Goal: Information Seeking & Learning: Learn about a topic

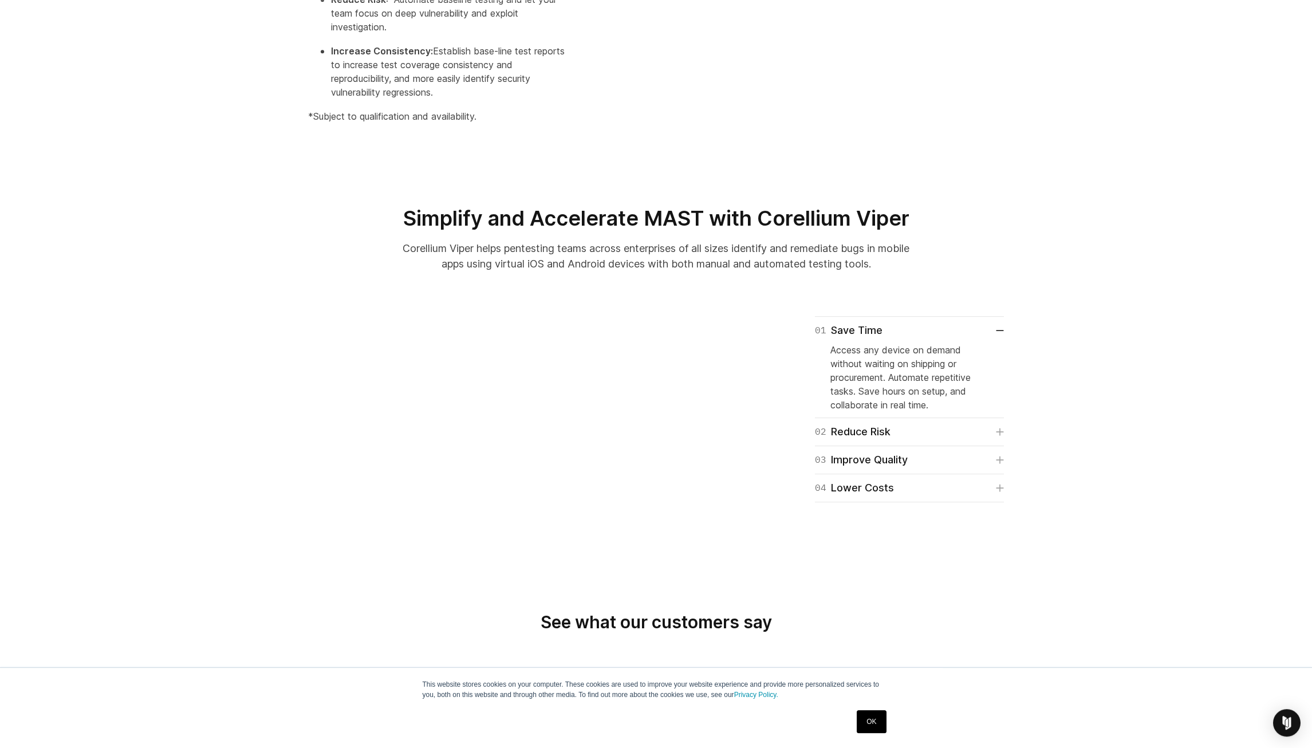
scroll to position [611, 0]
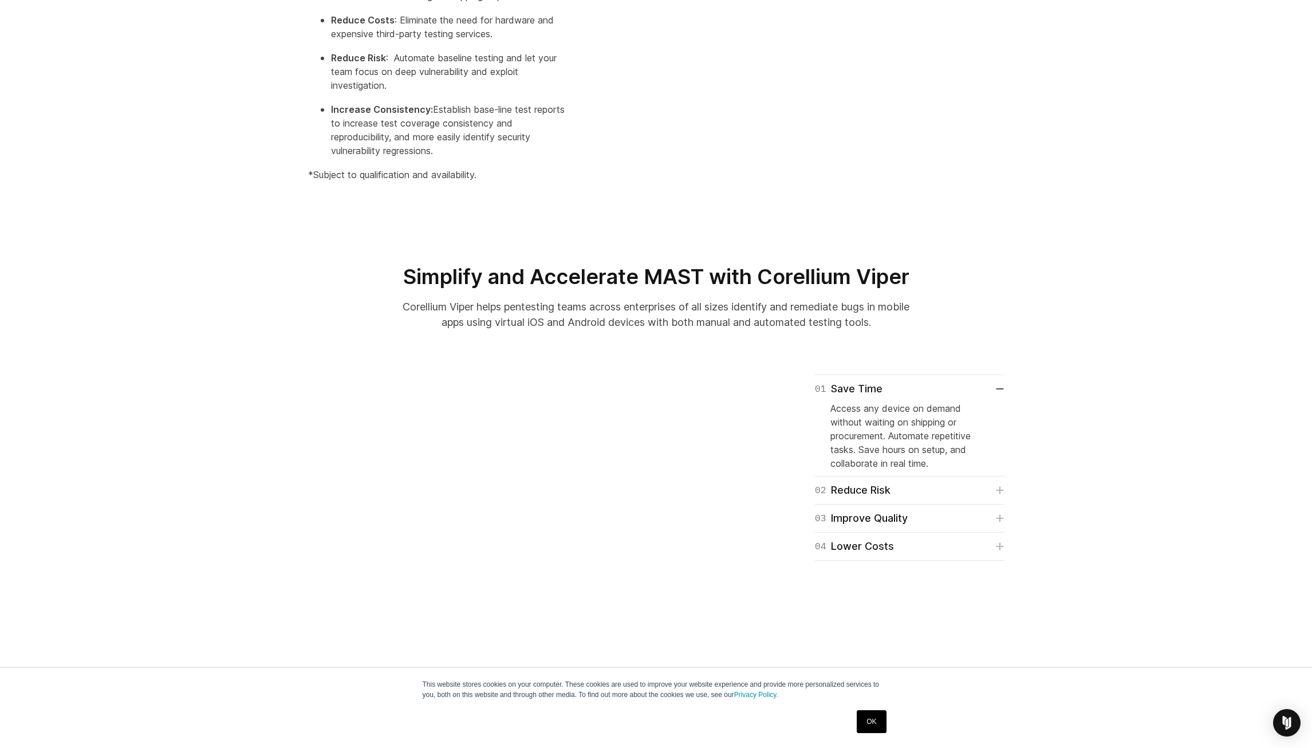
click at [216, 490] on section "01 Save Time Access any device on demand without waiting on shipping or procure…" at bounding box center [656, 495] width 1312 height 313
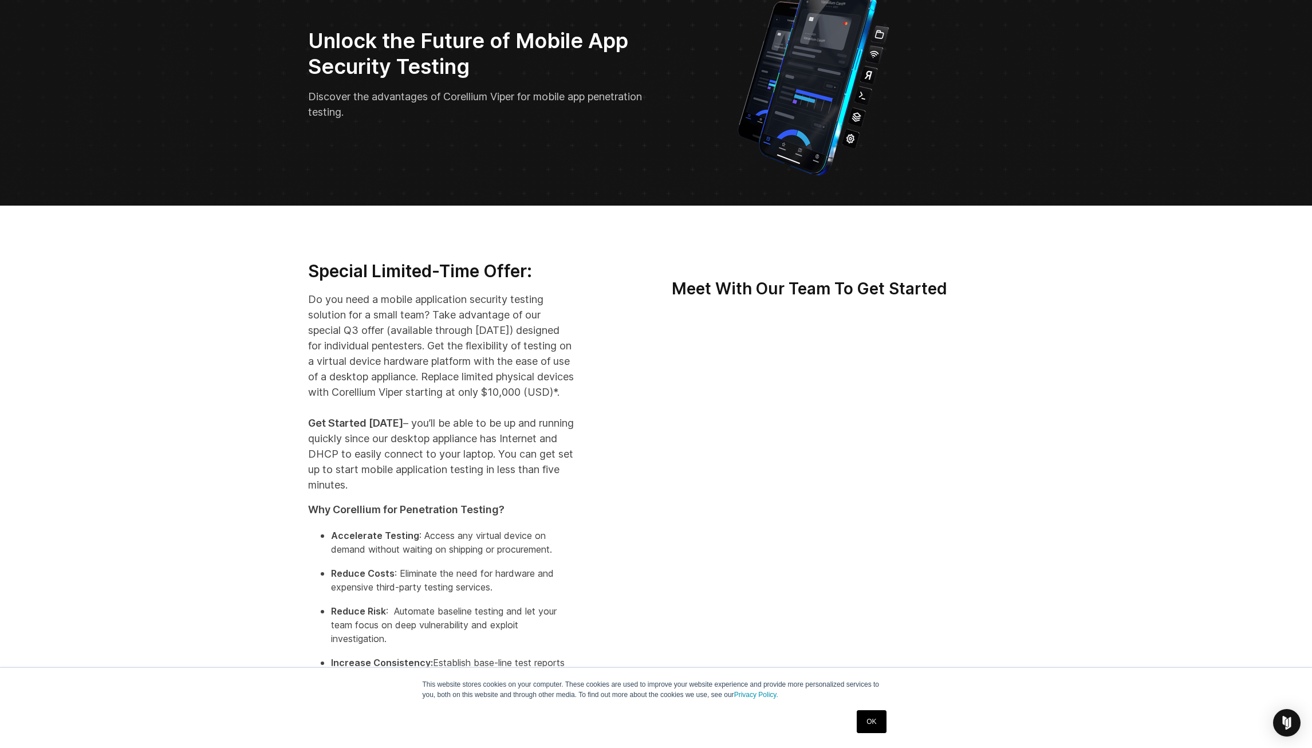
scroll to position [0, 0]
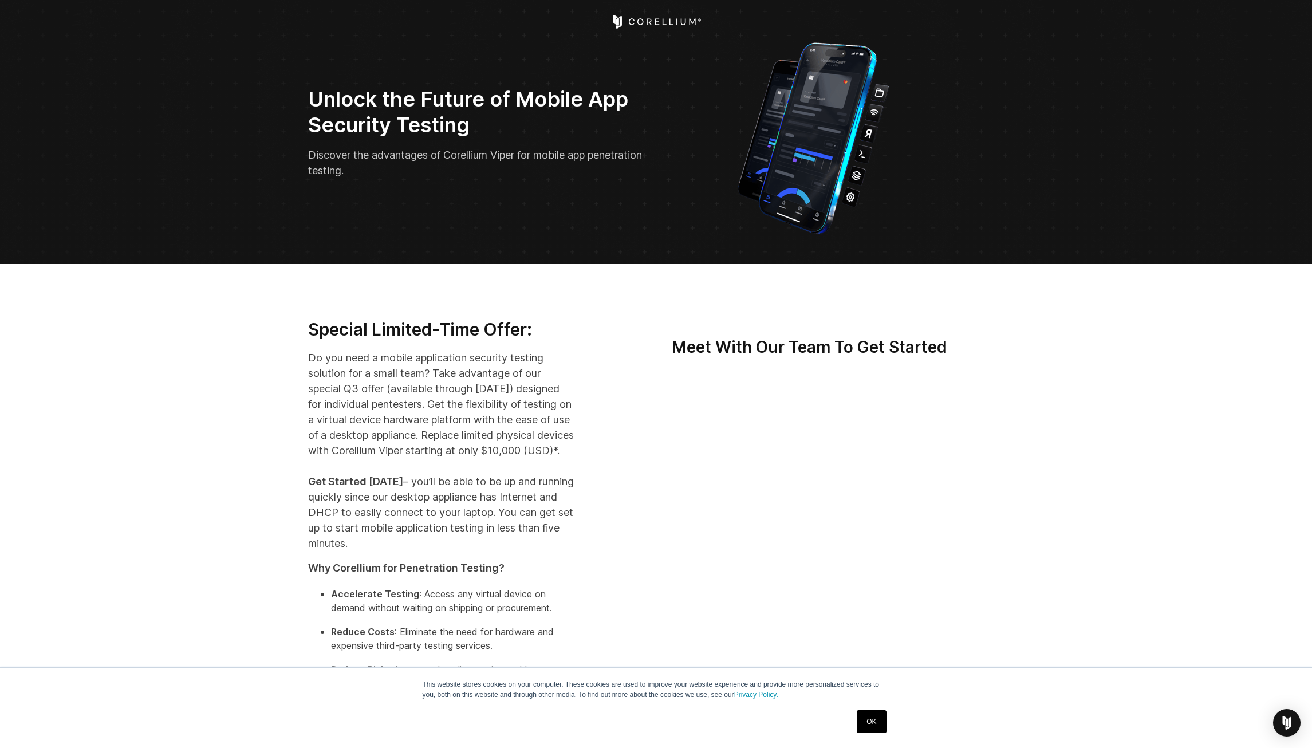
drag, startPoint x: 761, startPoint y: 27, endPoint x: 681, endPoint y: 33, distance: 79.7
click at [754, 25] on div at bounding box center [656, 22] width 371 height 14
click at [654, 29] on header at bounding box center [656, 22] width 1312 height 44
click at [654, 26] on icon "Corellium Home" at bounding box center [655, 22] width 91 height 14
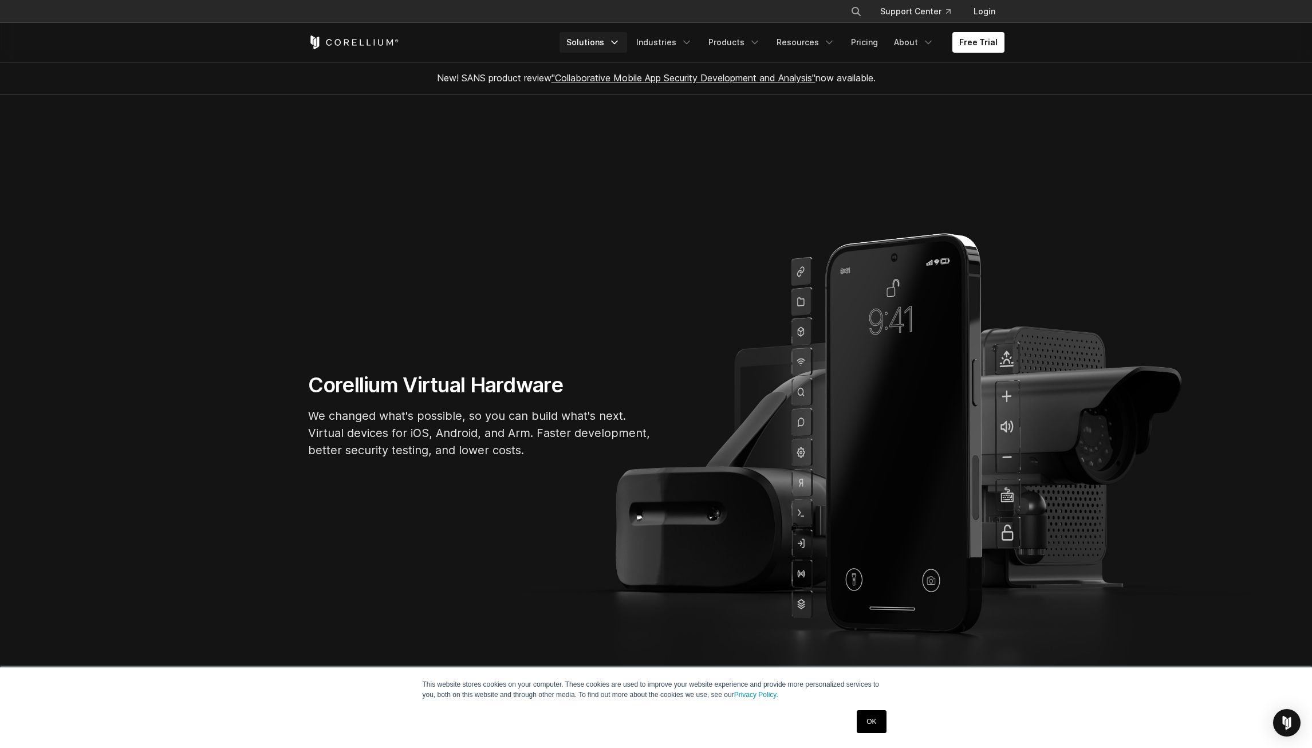
click at [598, 47] on link "Solutions" at bounding box center [593, 42] width 68 height 21
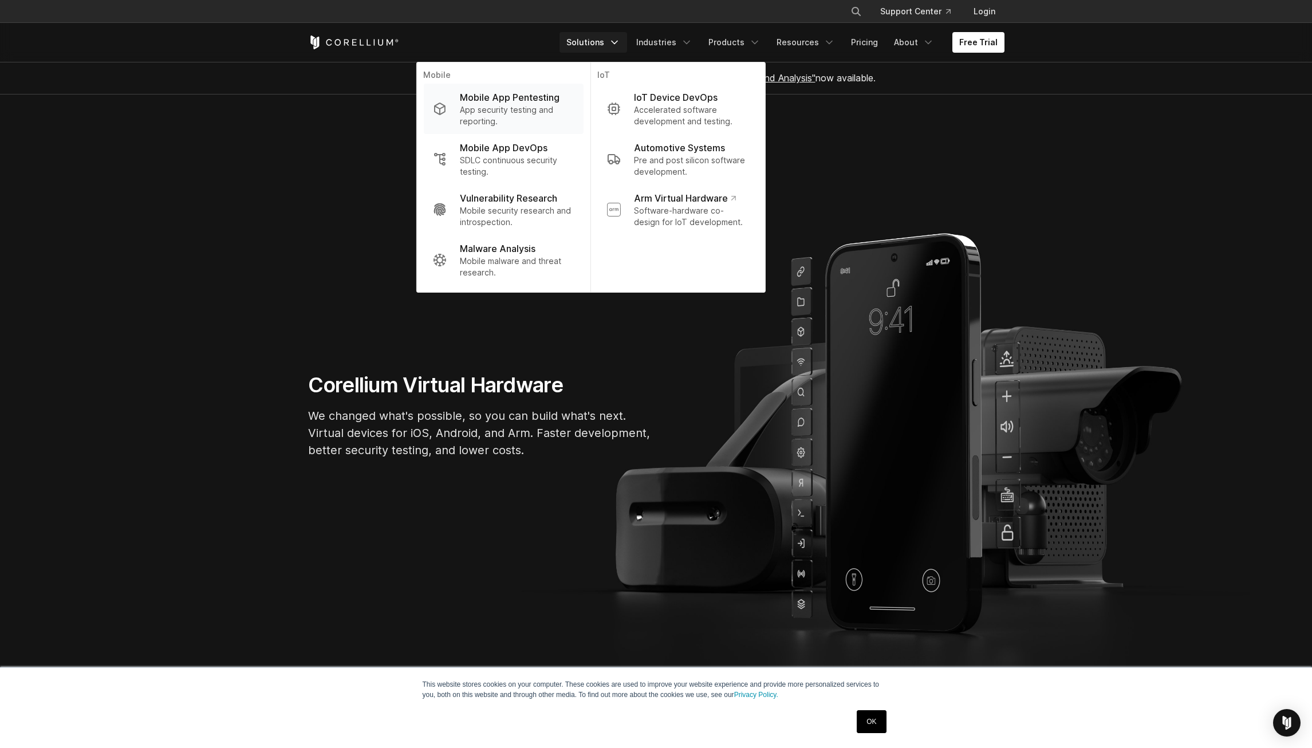
click at [526, 108] on p "App security testing and reporting." at bounding box center [517, 115] width 114 height 23
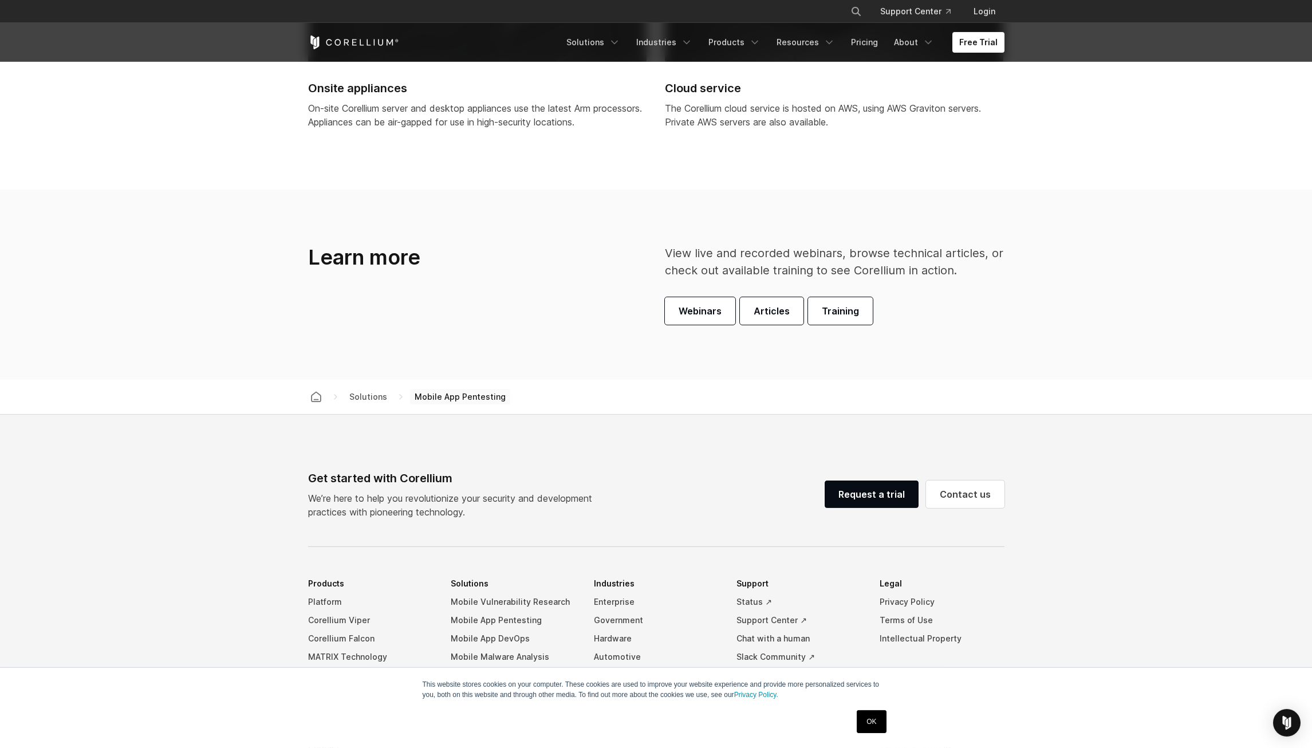
scroll to position [3562, 0]
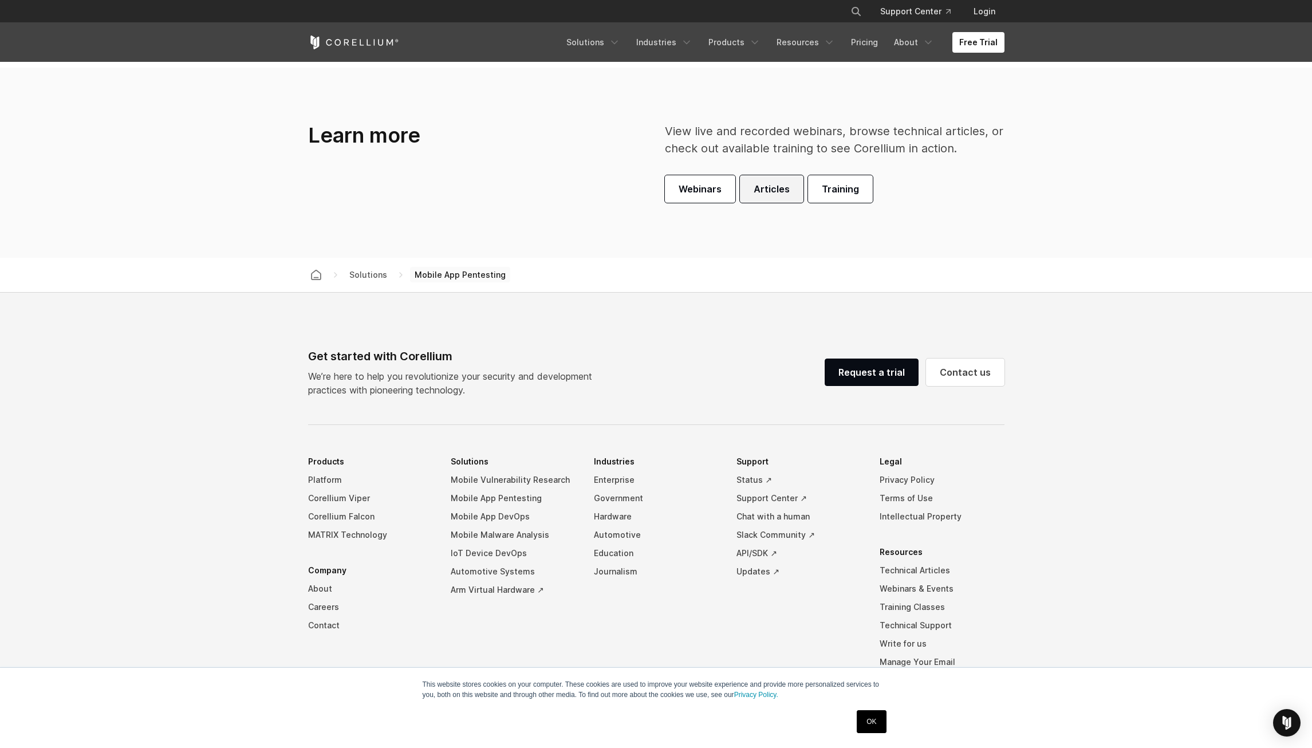
click at [787, 192] on link "Articles" at bounding box center [772, 188] width 64 height 27
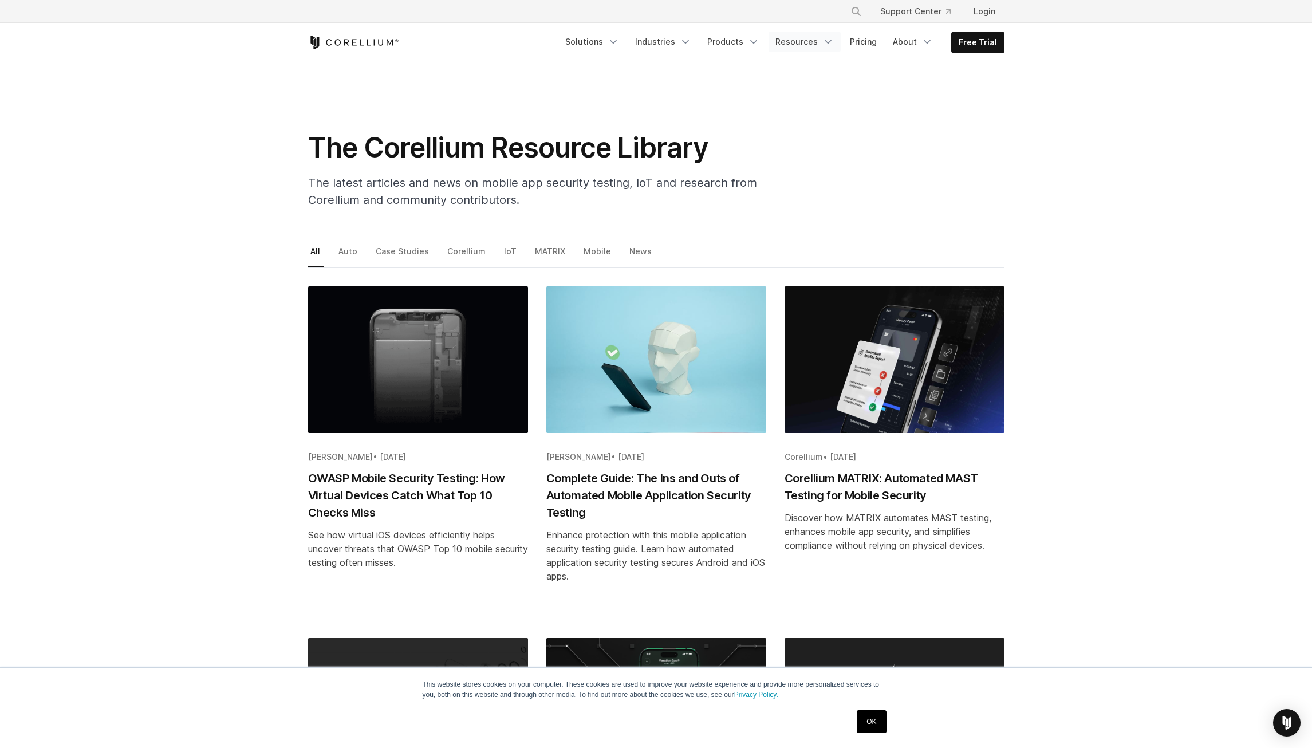
click at [801, 44] on link "Resources" at bounding box center [804, 41] width 72 height 21
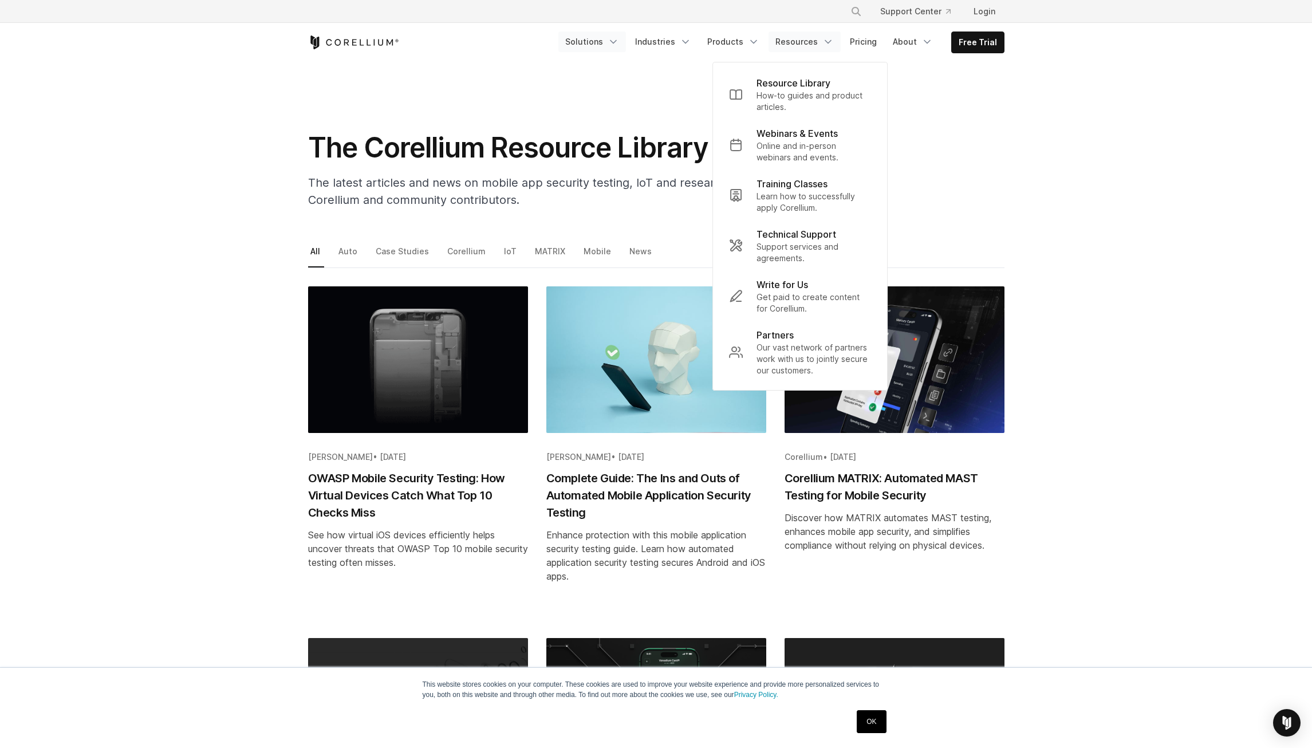
click at [614, 39] on link "Solutions" at bounding box center [592, 41] width 68 height 21
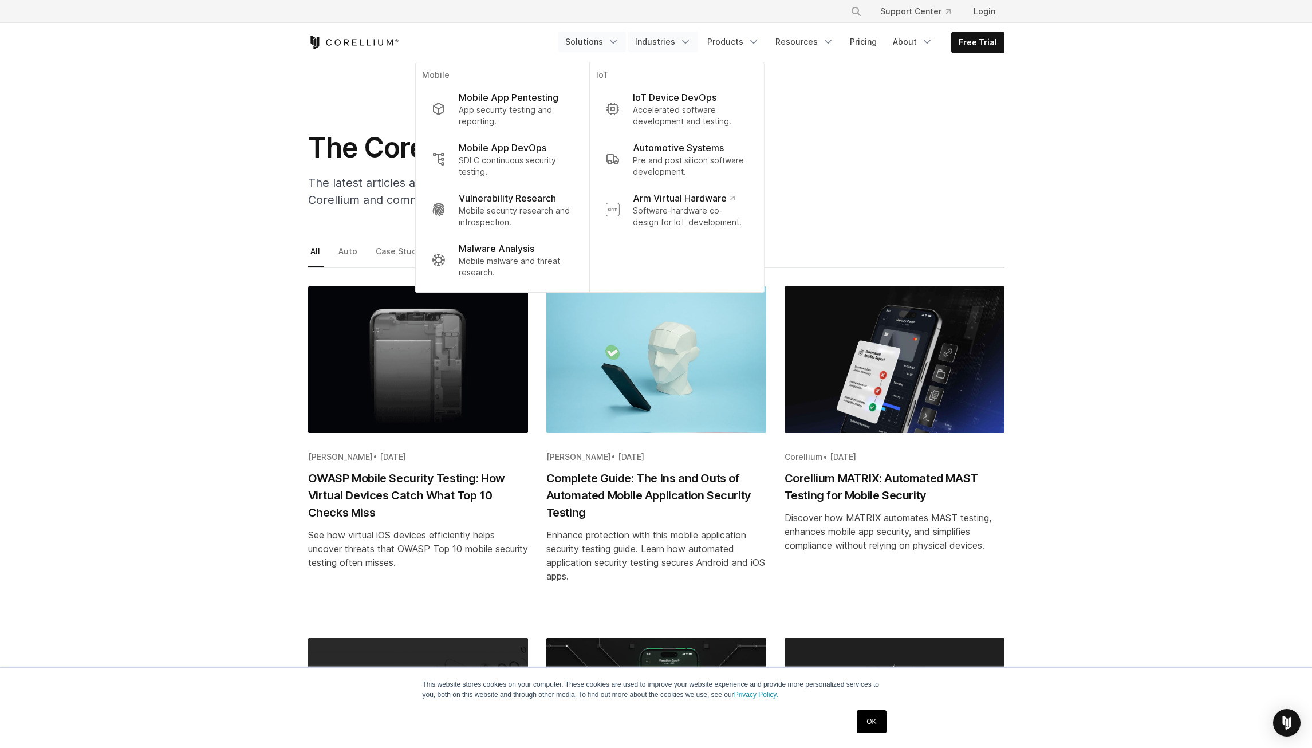
click at [654, 47] on link "Industries" at bounding box center [663, 41] width 70 height 21
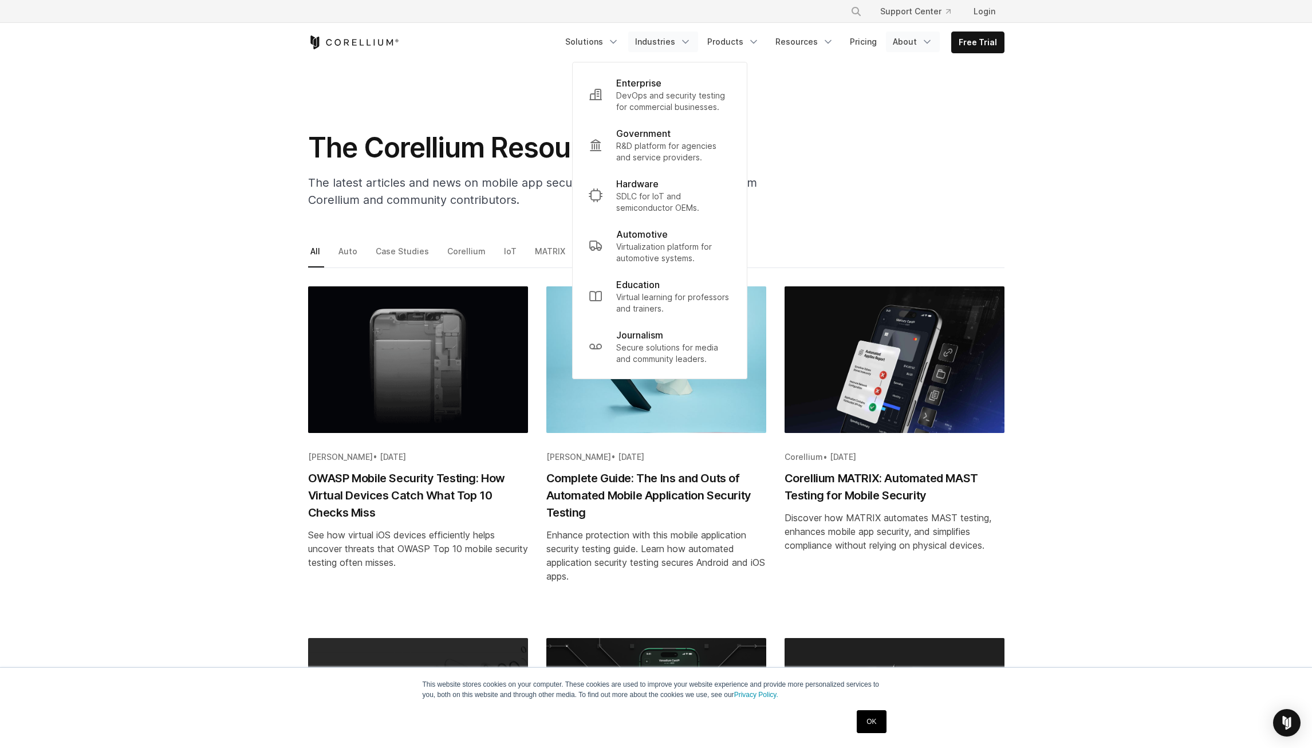
click at [903, 41] on link "About" at bounding box center [913, 41] width 54 height 21
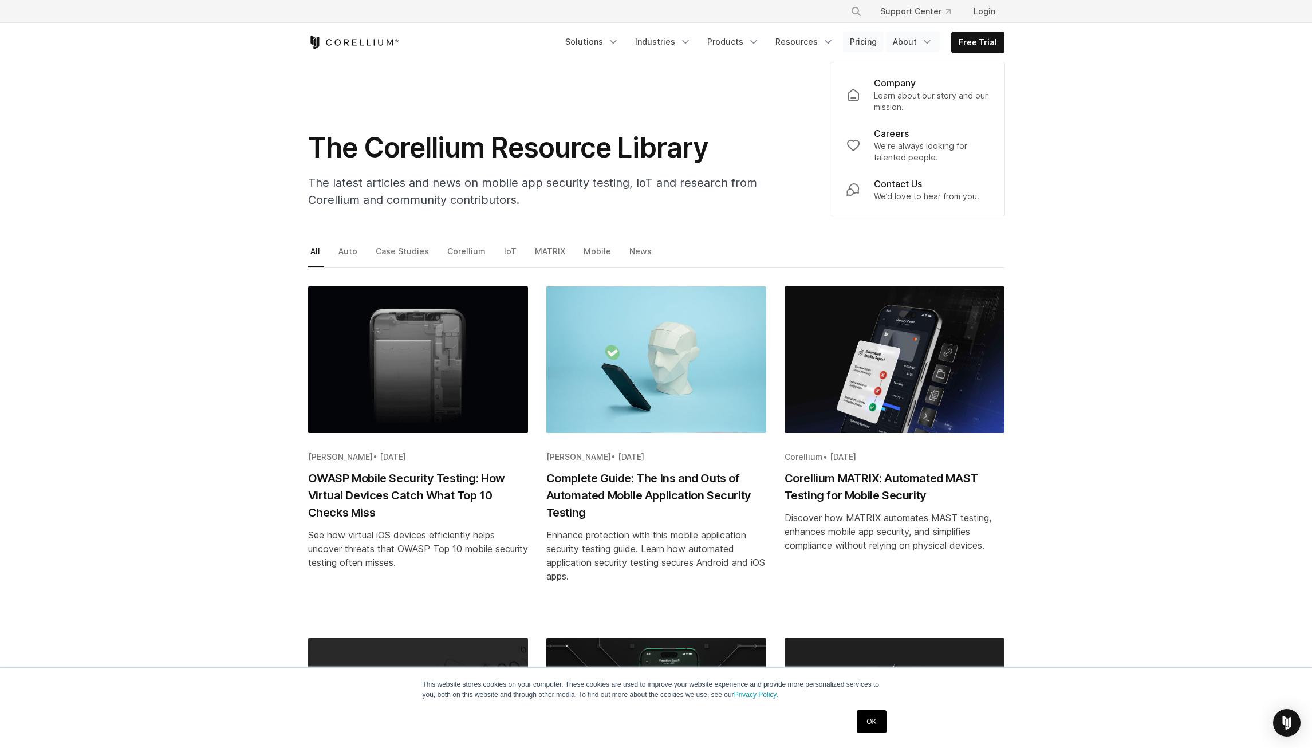
click at [866, 48] on link "Pricing" at bounding box center [863, 41] width 41 height 21
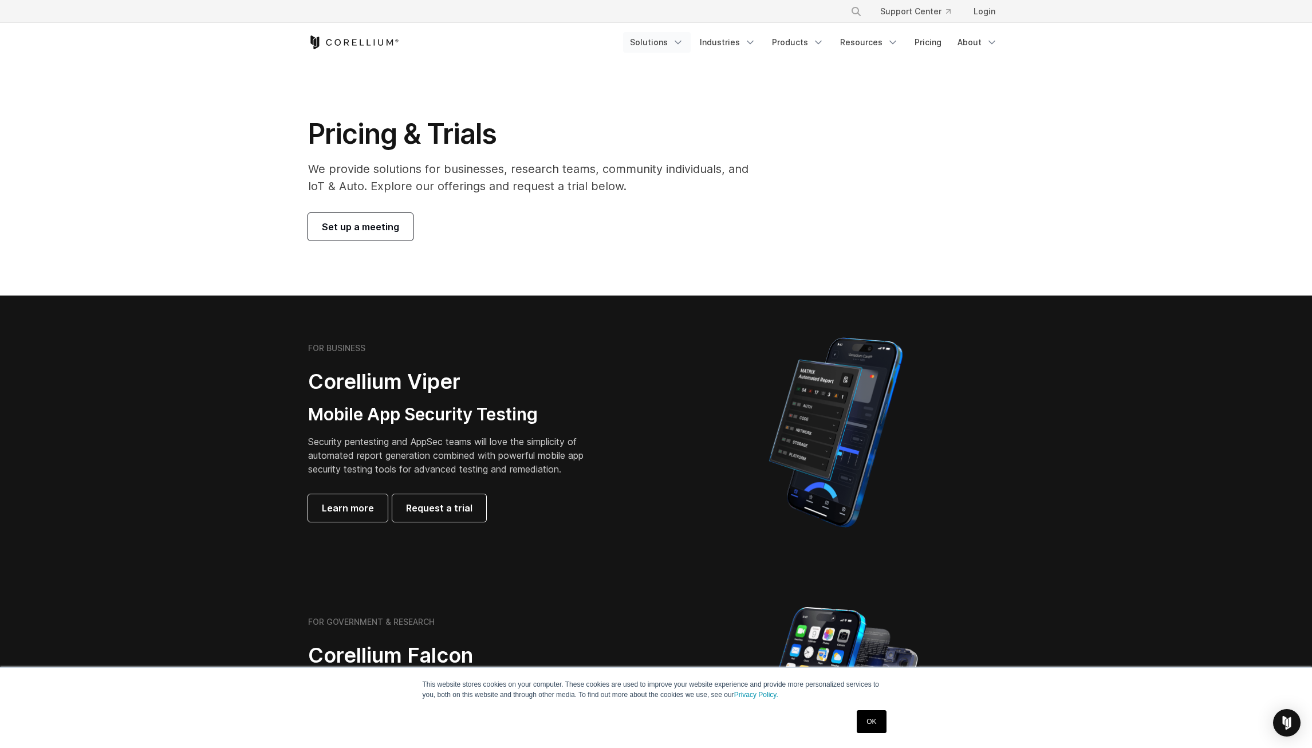
click at [655, 44] on link "Solutions" at bounding box center [657, 42] width 68 height 21
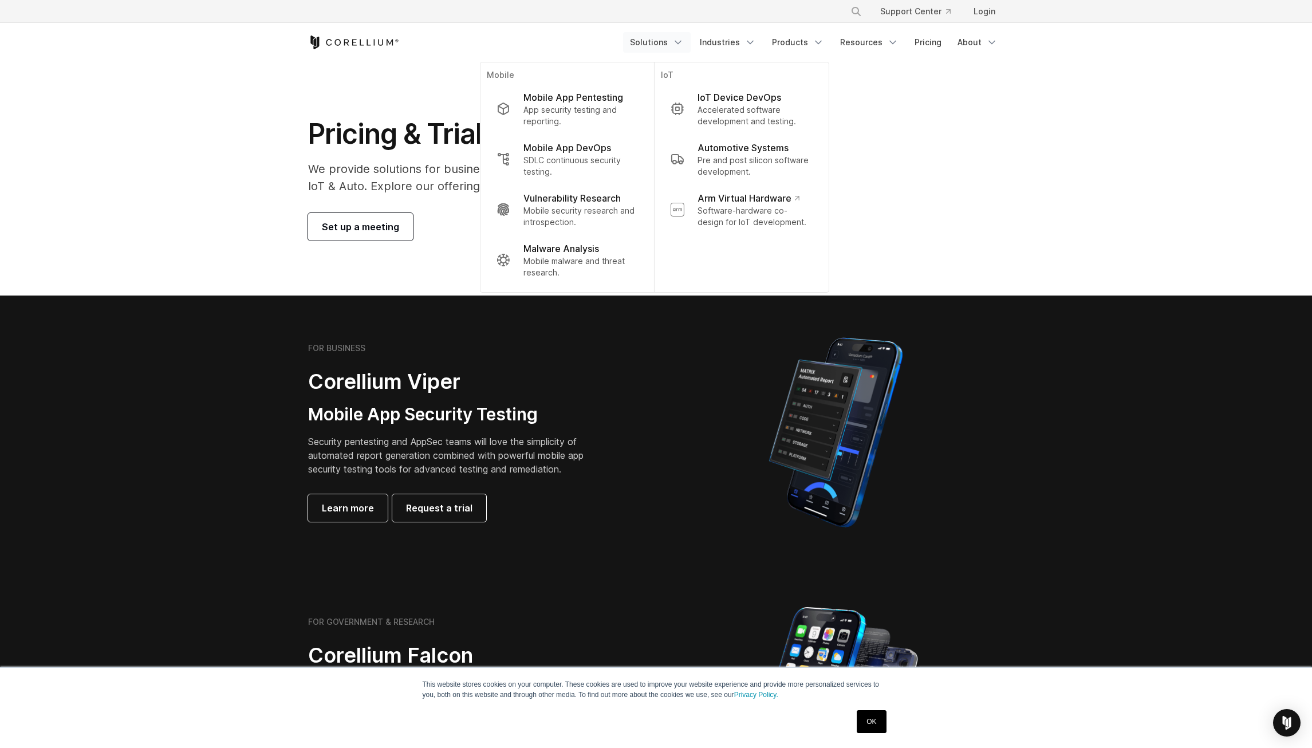
click at [607, 457] on div "FOR BUSINESS Corellium Viper Mobile App Security Testing Security pentesting an…" at bounding box center [468, 432] width 321 height 179
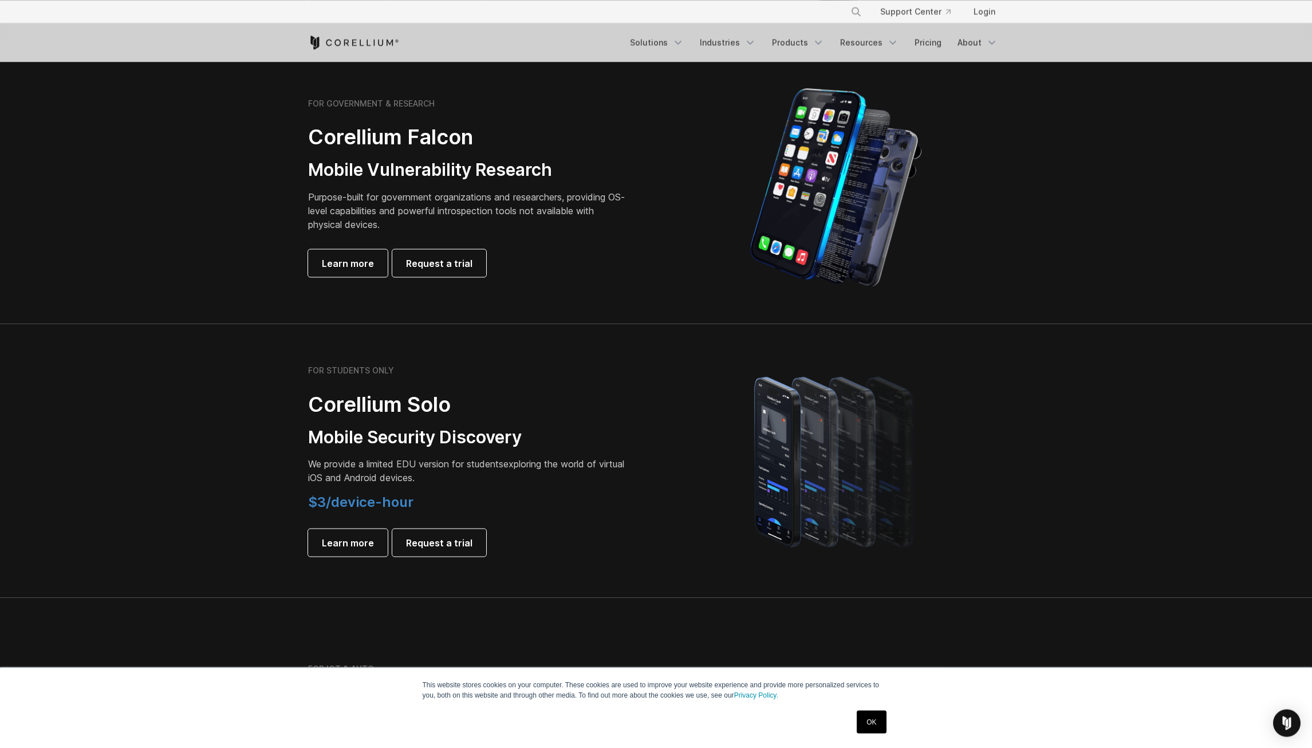
scroll to position [584, 0]
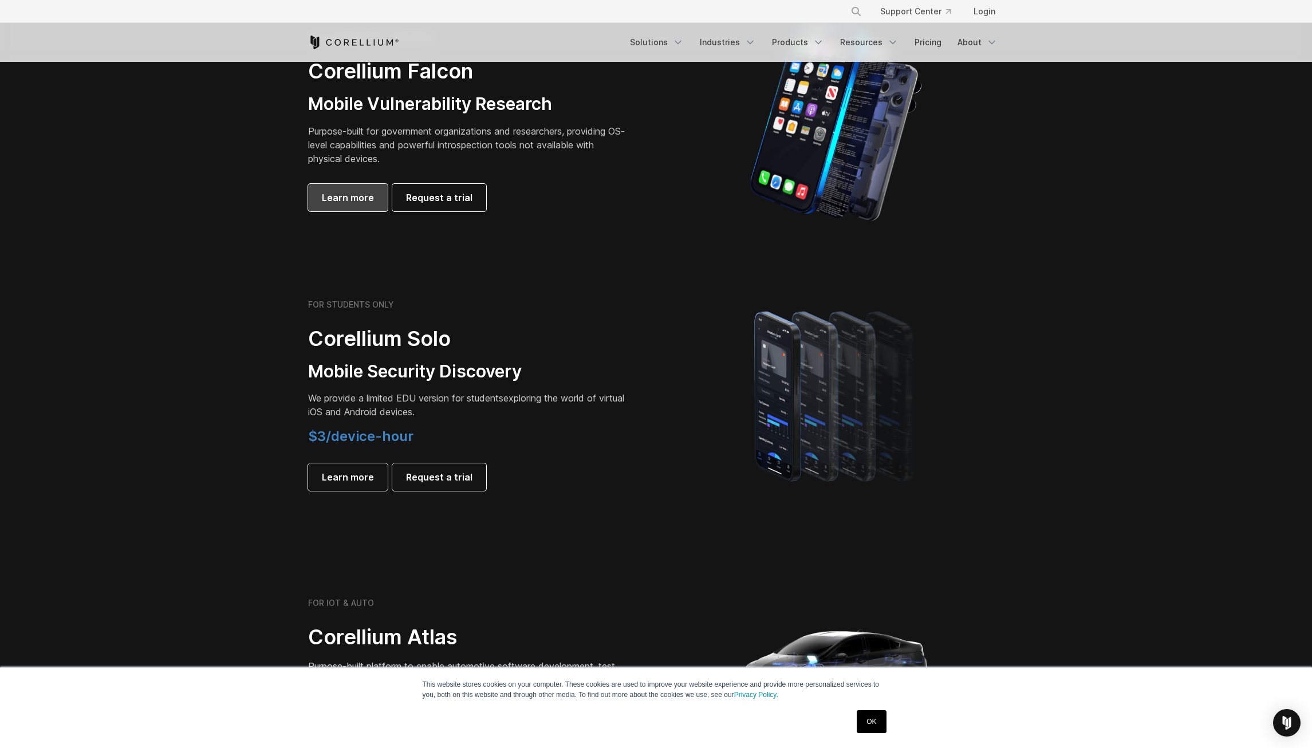
click at [356, 196] on span "Learn more" at bounding box center [348, 198] width 52 height 14
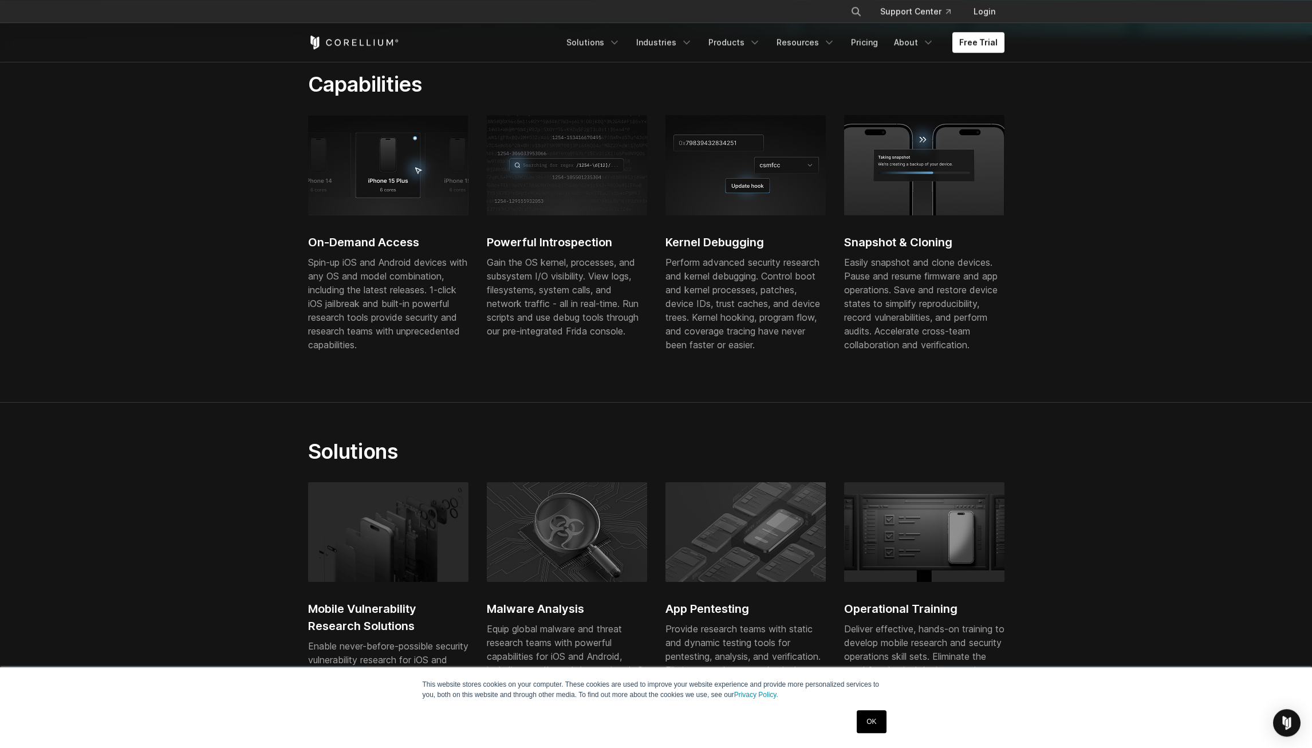
scroll to position [350, 0]
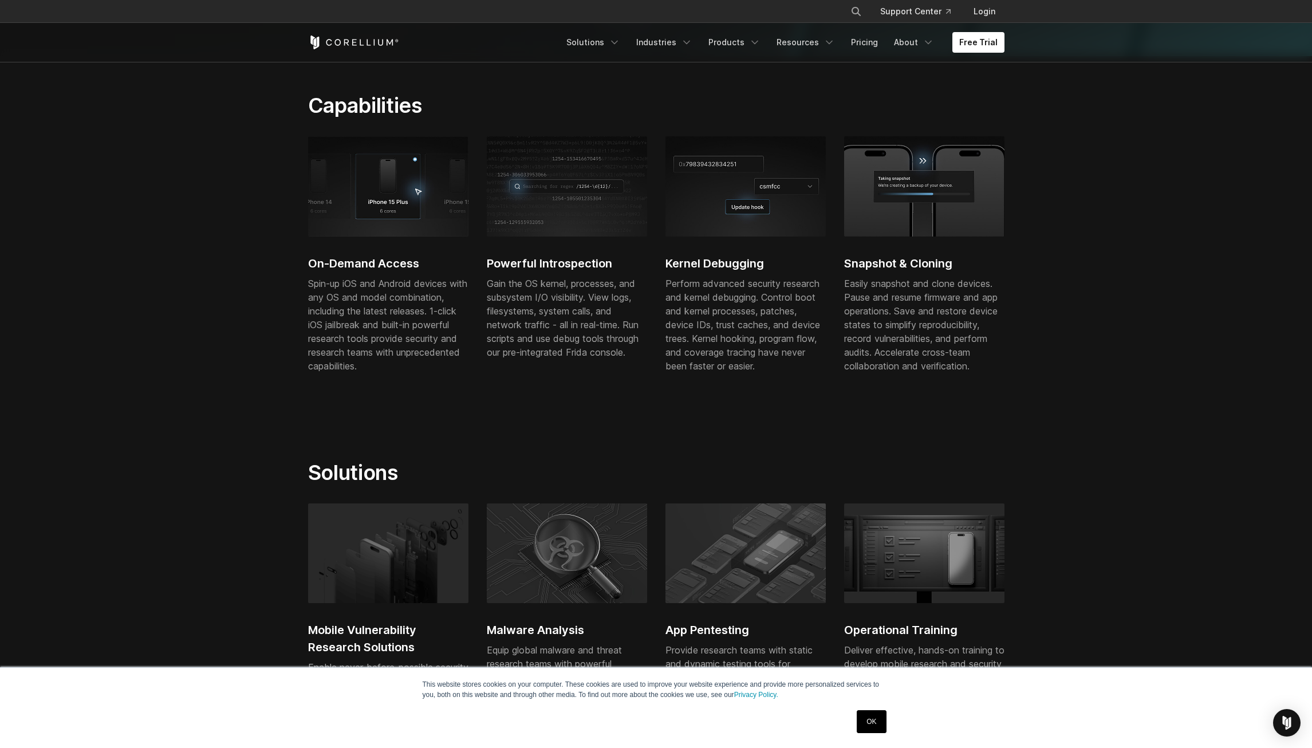
click at [395, 224] on img at bounding box center [388, 186] width 160 height 100
drag, startPoint x: 597, startPoint y: 263, endPoint x: 563, endPoint y: 277, distance: 37.2
click at [597, 263] on h2 "Powerful Introspection" at bounding box center [567, 263] width 160 height 17
drag, startPoint x: 552, startPoint y: 277, endPoint x: 548, endPoint y: 289, distance: 12.7
click at [550, 286] on div "Gain the OS kernel, processes, and subsystem I/O visibility. View logs, filesys…" at bounding box center [567, 318] width 160 height 82
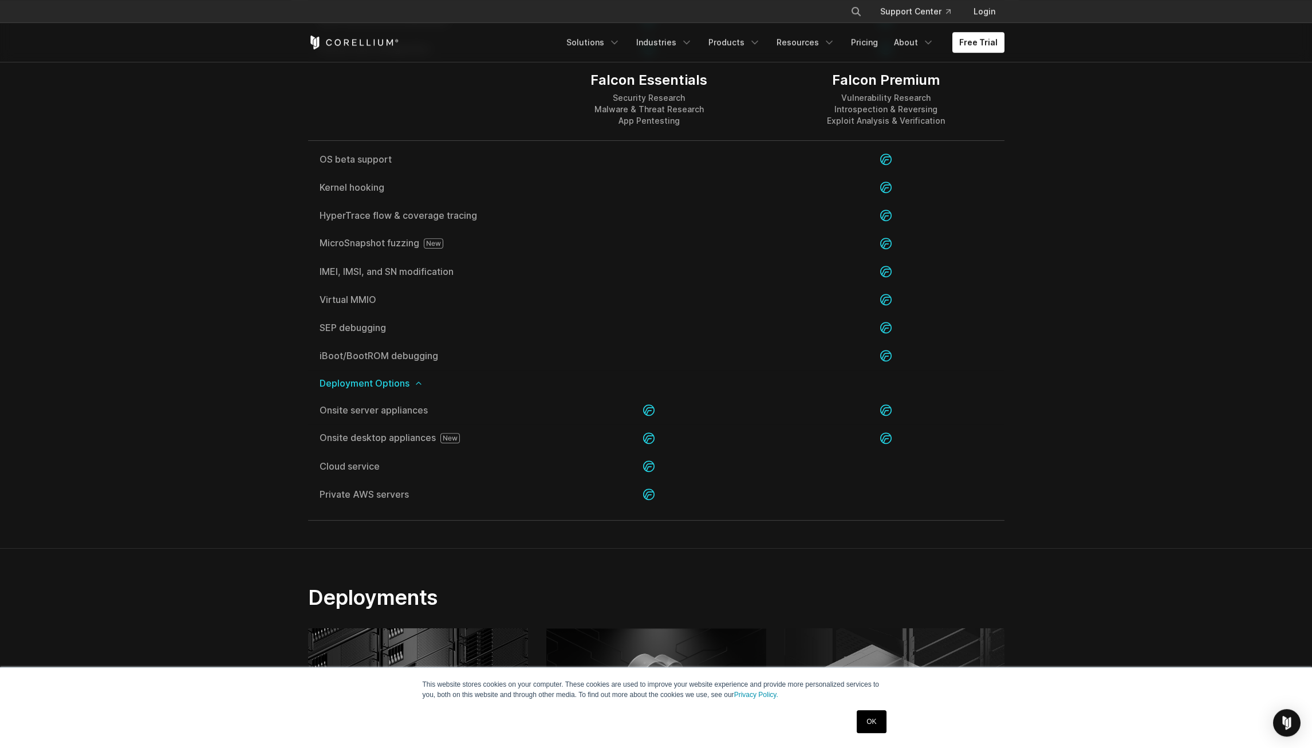
scroll to position [2277, 0]
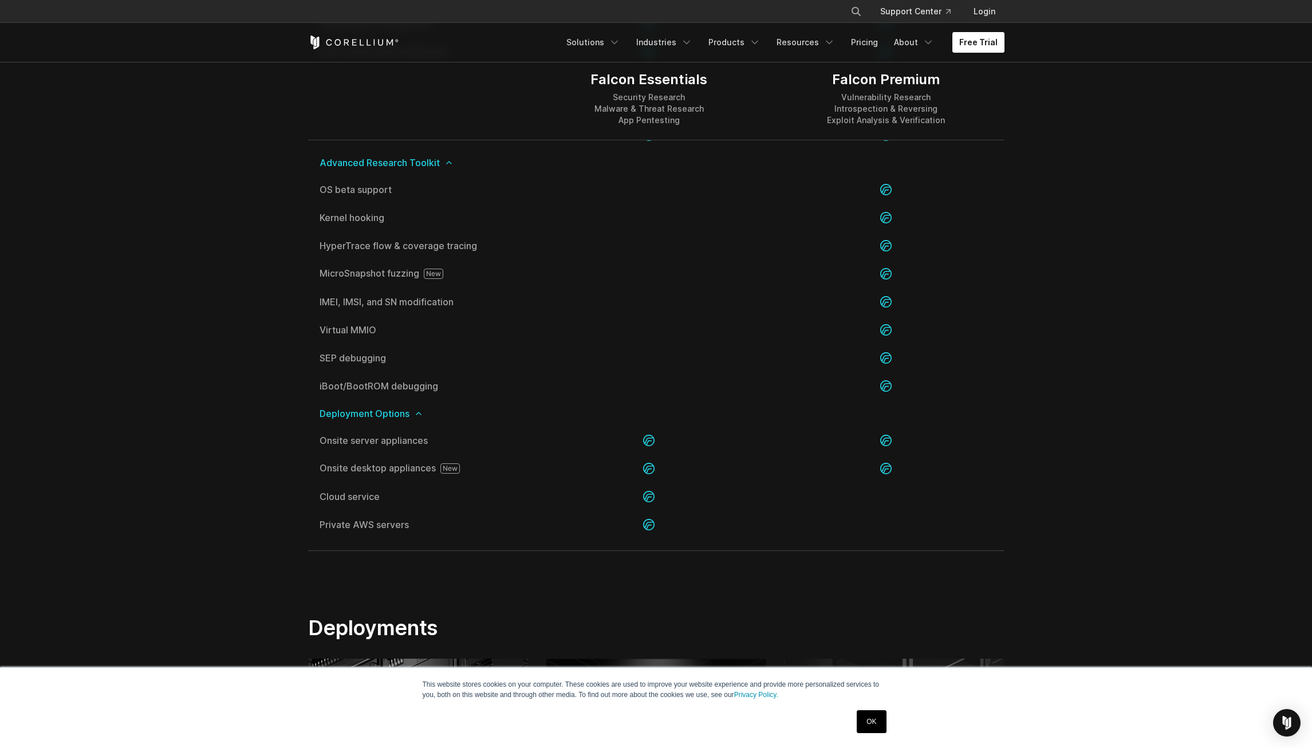
click at [964, 45] on link "Free Trial" at bounding box center [978, 42] width 52 height 21
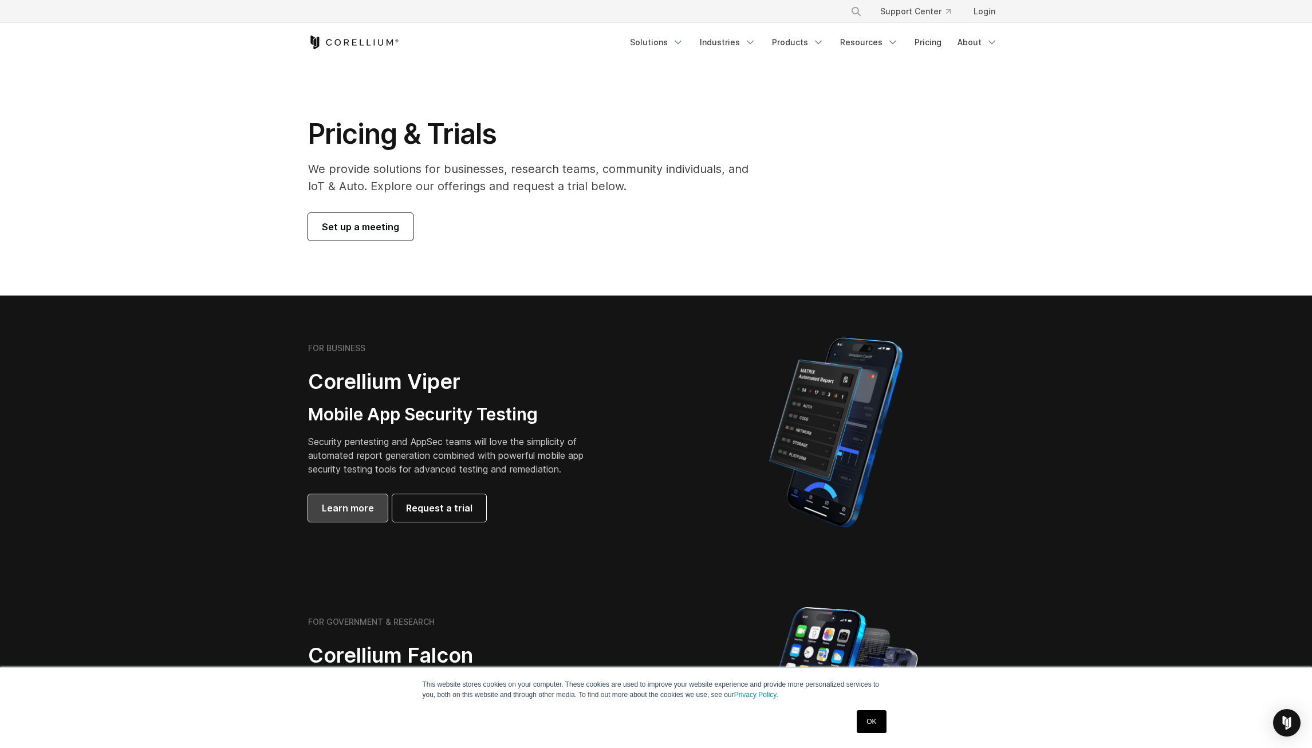
click at [344, 510] on span "Learn more" at bounding box center [348, 508] width 52 height 14
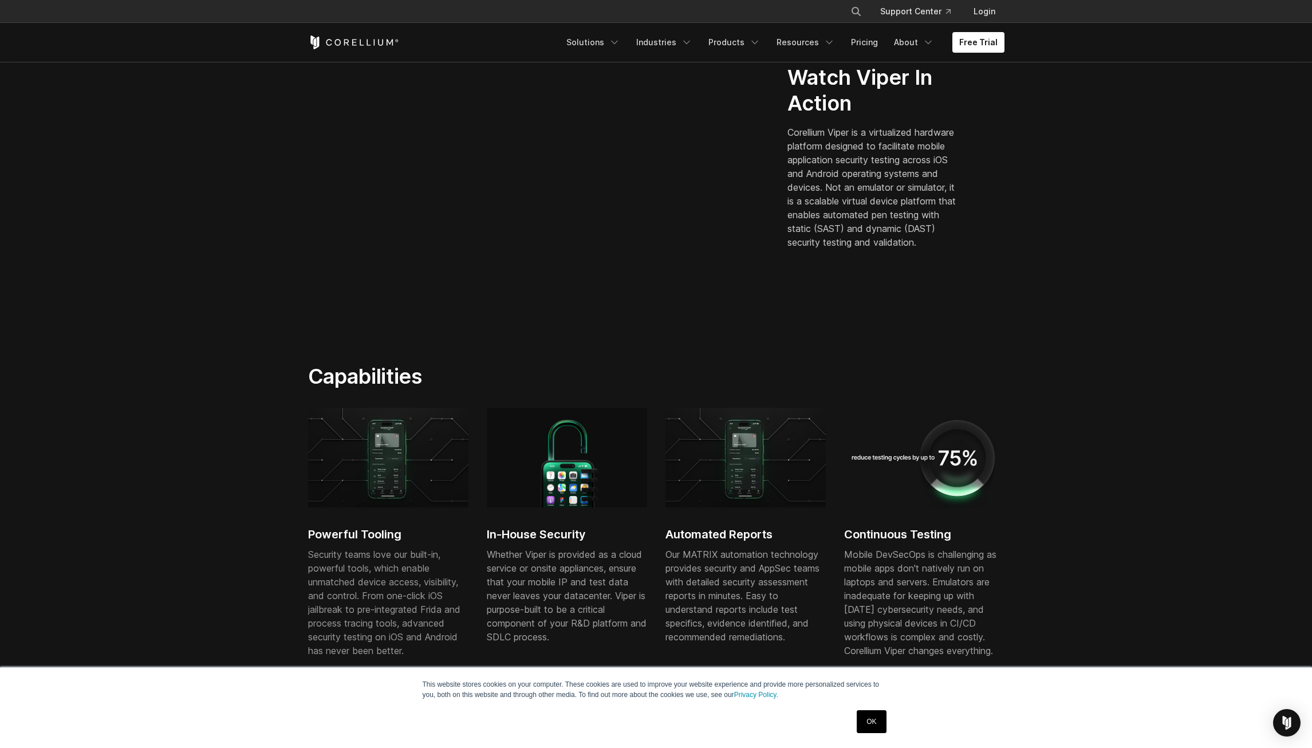
scroll to position [642, 0]
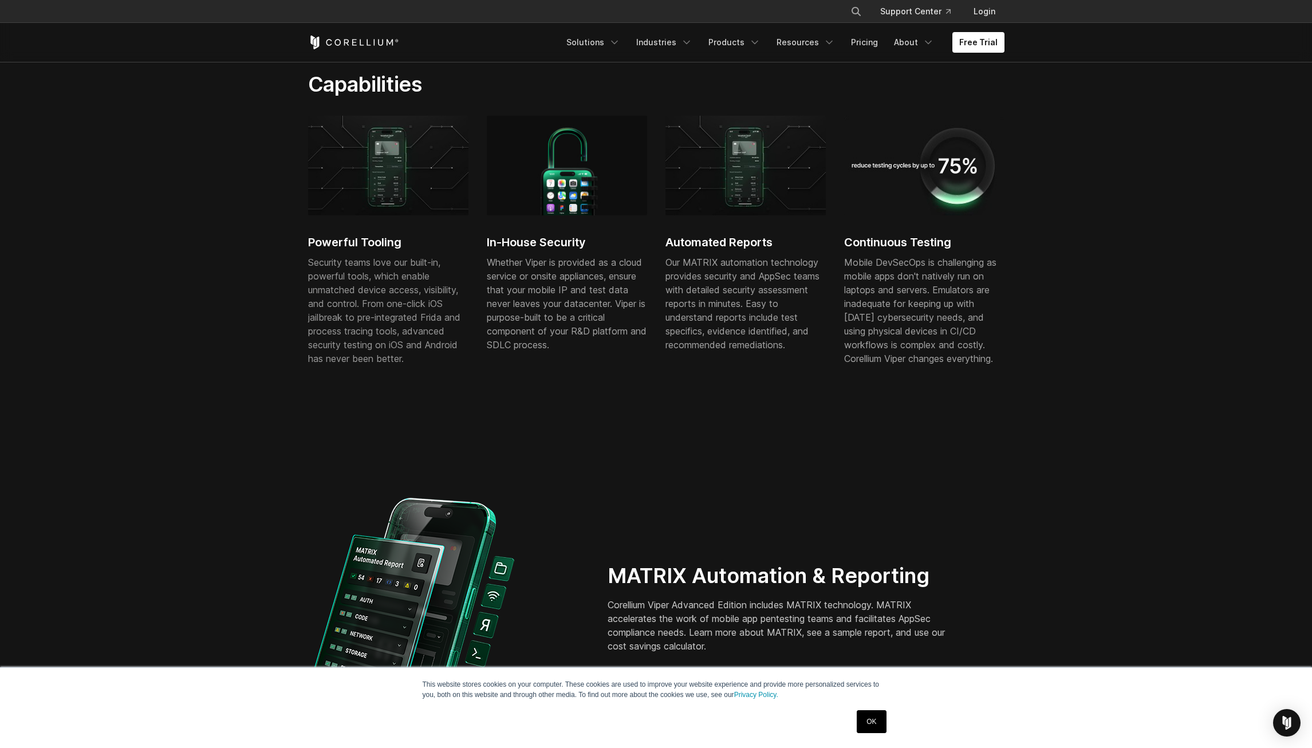
drag, startPoint x: 382, startPoint y: 270, endPoint x: 373, endPoint y: 242, distance: 29.5
click at [382, 269] on p "Security teams love our built-in, powerful tools, which enable unmatched device…" at bounding box center [388, 310] width 160 height 110
drag, startPoint x: 372, startPoint y: 234, endPoint x: 445, endPoint y: 249, distance: 74.9
click at [376, 234] on div "Powerful Tooling Security teams love our built-in, powerful tools, which enable…" at bounding box center [388, 252] width 160 height 273
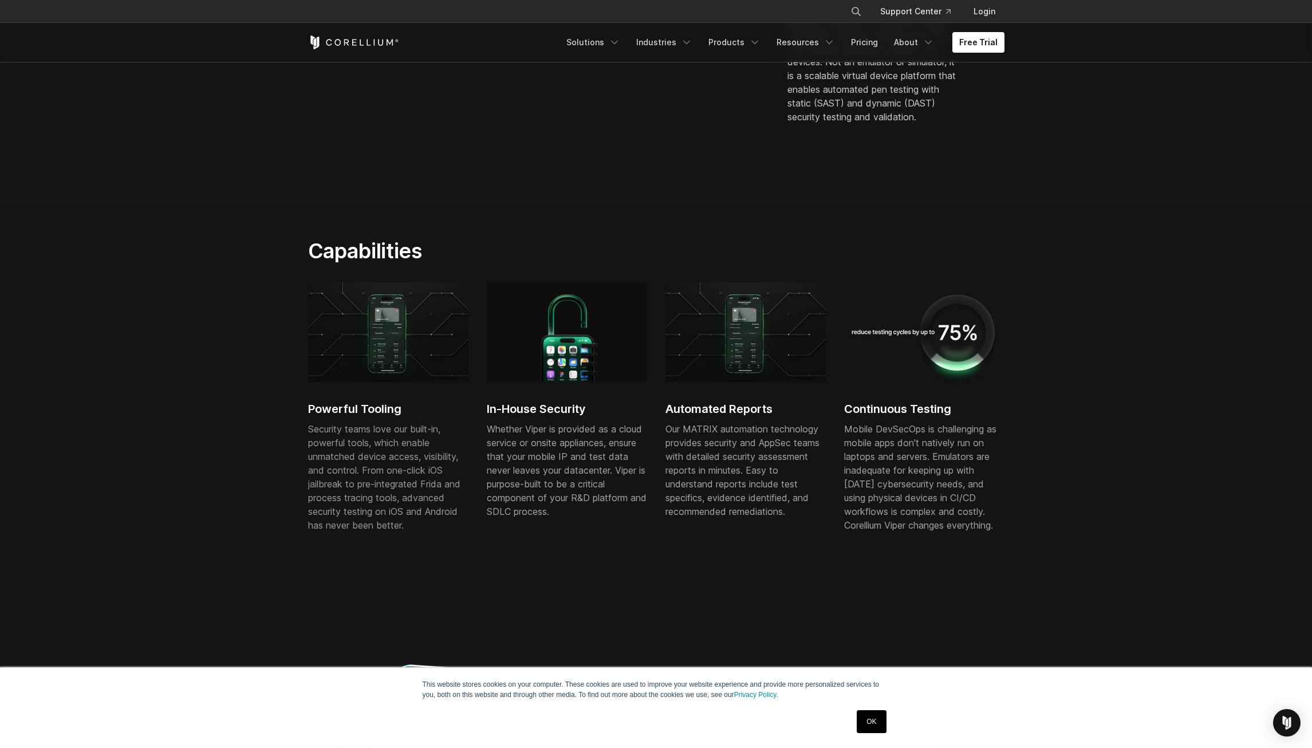
scroll to position [0, 0]
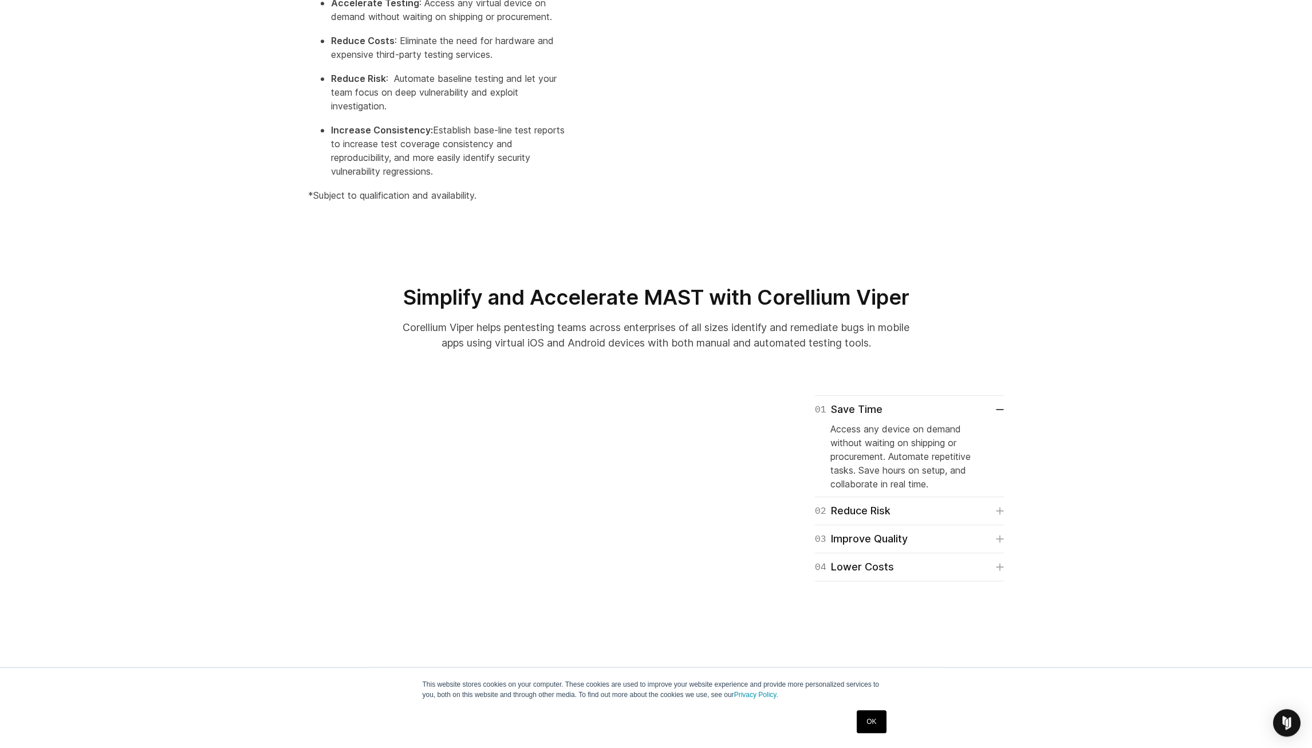
scroll to position [642, 0]
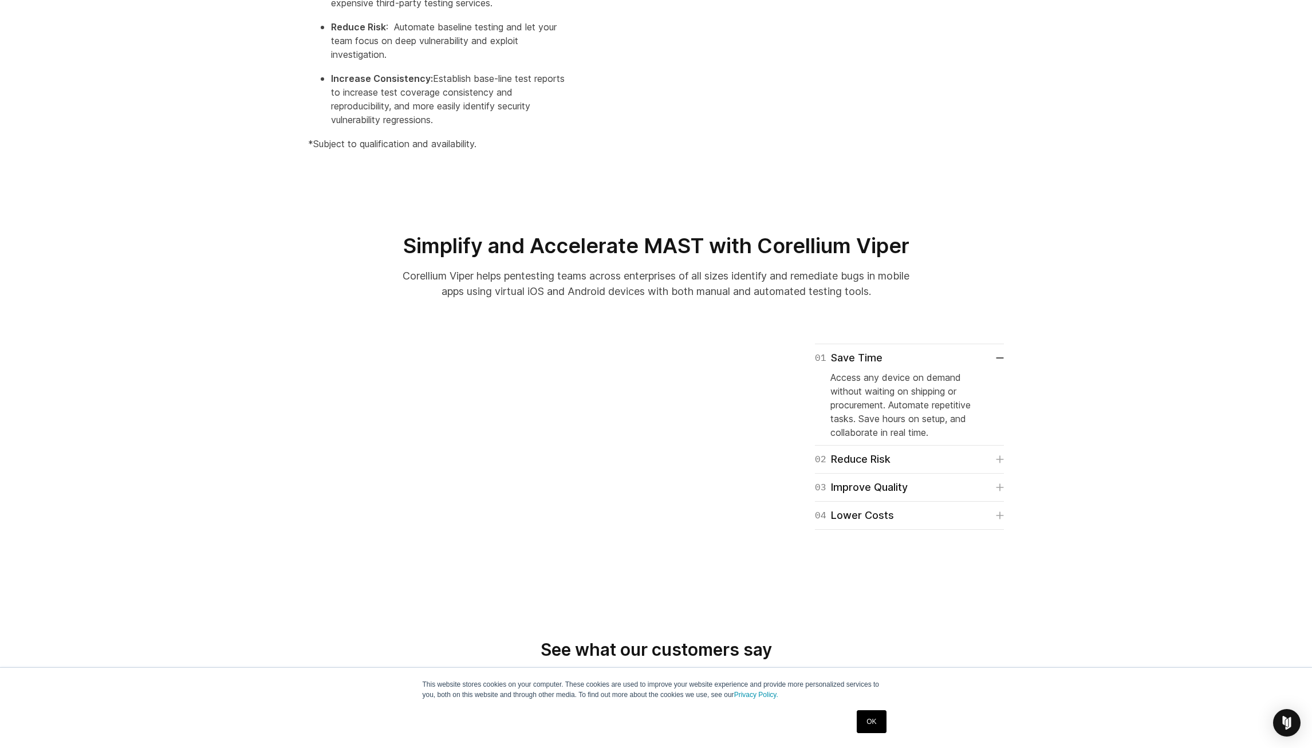
click at [254, 500] on section "01 Save Time Access any device on demand without waiting on shipping or procure…" at bounding box center [656, 464] width 1312 height 313
